Goal: Navigation & Orientation: Find specific page/section

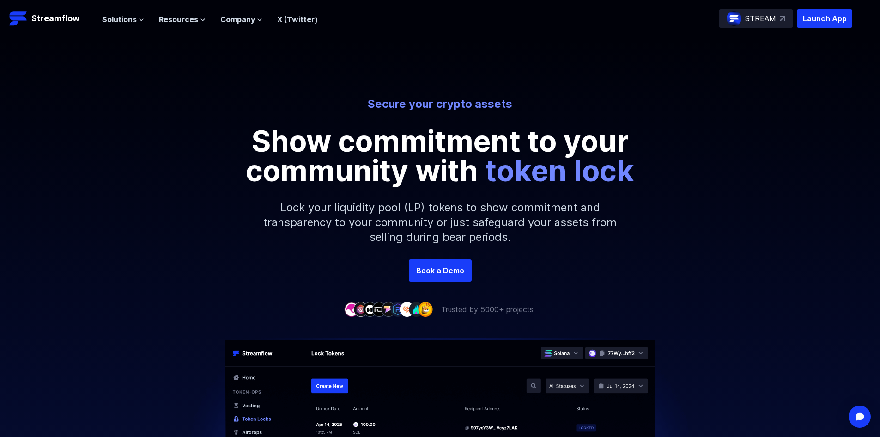
click at [761, 20] on p "STREAM" at bounding box center [760, 18] width 31 height 11
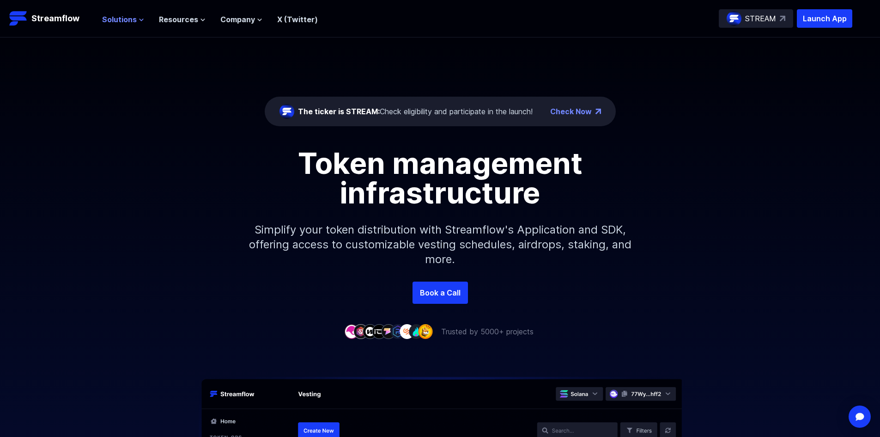
click at [135, 19] on button "Solutions" at bounding box center [123, 19] width 42 height 11
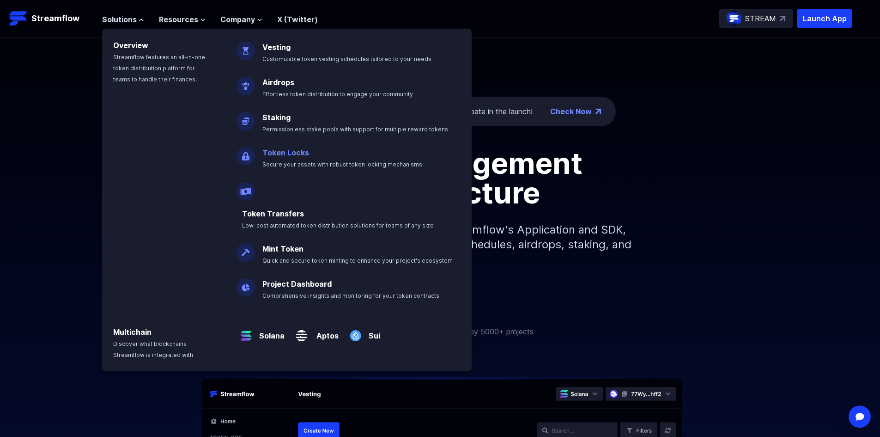
click at [288, 149] on link "Token Locks" at bounding box center [285, 152] width 47 height 9
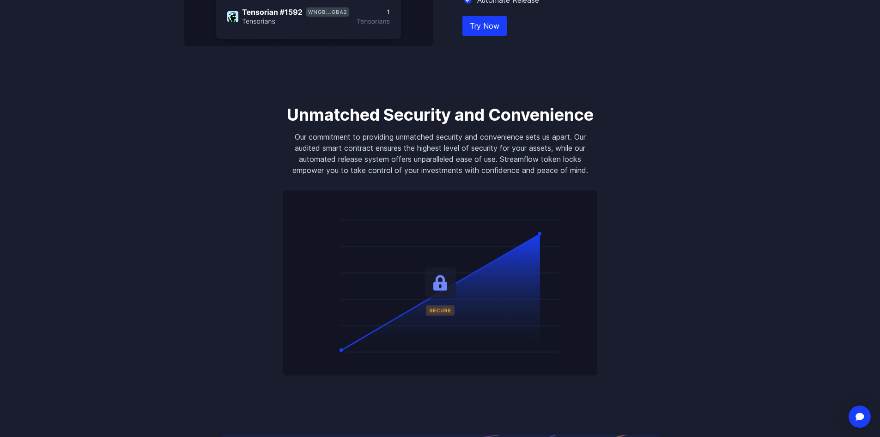
scroll to position [647, 0]
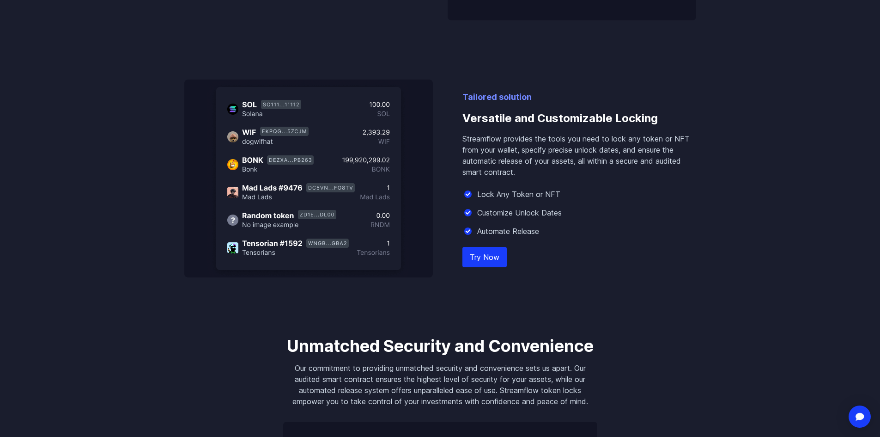
click at [487, 255] on link "Try Now" at bounding box center [484, 257] width 44 height 20
